Goal: Task Accomplishment & Management: Use online tool/utility

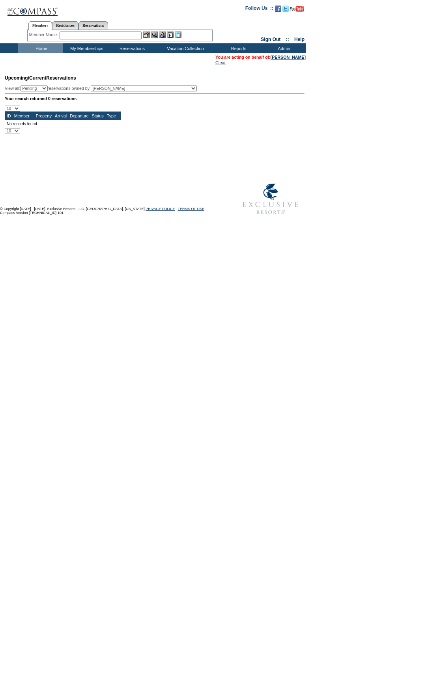
click at [138, 33] on input "text" at bounding box center [100, 36] width 82 height 8
type input "vilken"
drag, startPoint x: 138, startPoint y: 33, endPoint x: 29, endPoint y: 33, distance: 108.4
click at [29, 33] on div "Member Name: vilken [PERSON_NAME], Da vi d ([EMAIL_ADDRESS][DOMAIN_NAME]) Acces…" at bounding box center [119, 36] width 181 height 8
click at [99, 32] on input "text" at bounding box center [100, 36] width 82 height 8
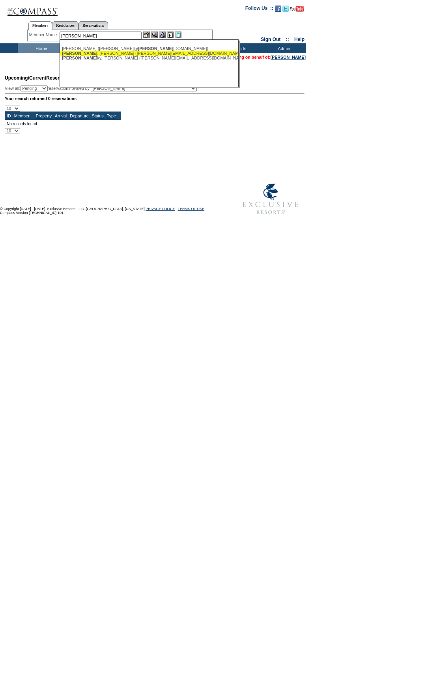
click at [118, 53] on div "[PERSON_NAME] ([PERSON_NAME][EMAIL_ADDRESS][DOMAIN_NAME])" at bounding box center [148, 53] width 173 height 5
type input "[PERSON_NAME] ([PERSON_NAME][EMAIL_ADDRESS][DOMAIN_NAME])"
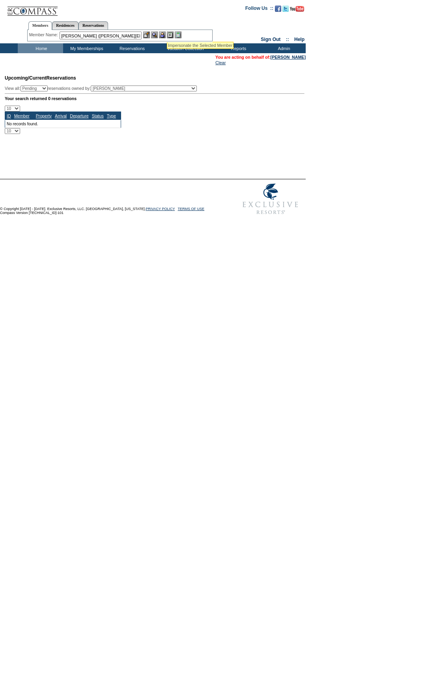
click at [163, 32] on img at bounding box center [162, 35] width 7 height 7
click at [158, 32] on img at bounding box center [154, 35] width 7 height 7
